Goal: Transaction & Acquisition: Purchase product/service

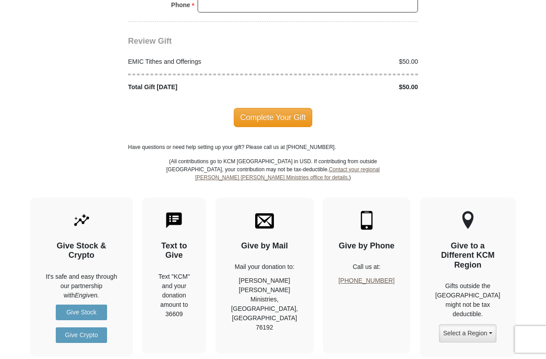
scroll to position [1144, 0]
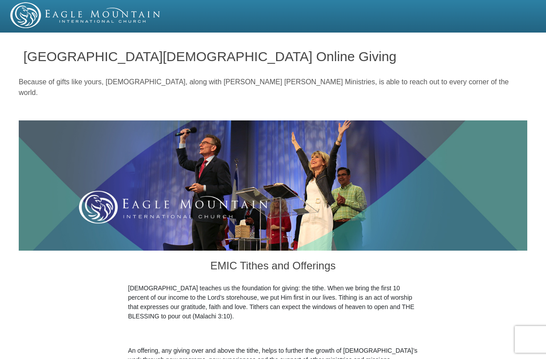
click at [75, 17] on img at bounding box center [85, 15] width 151 height 26
